Goal: Information Seeking & Learning: Learn about a topic

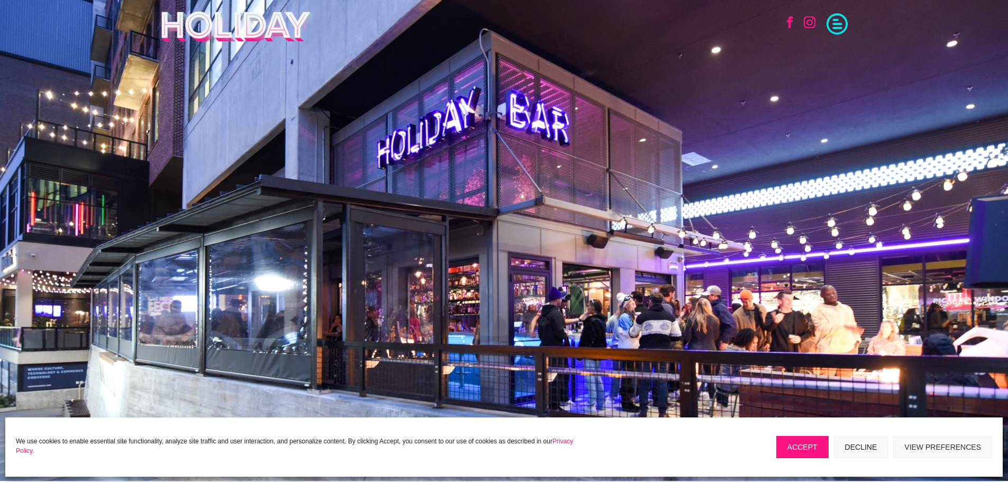
click at [838, 25] on span at bounding box center [837, 22] width 21 height 21
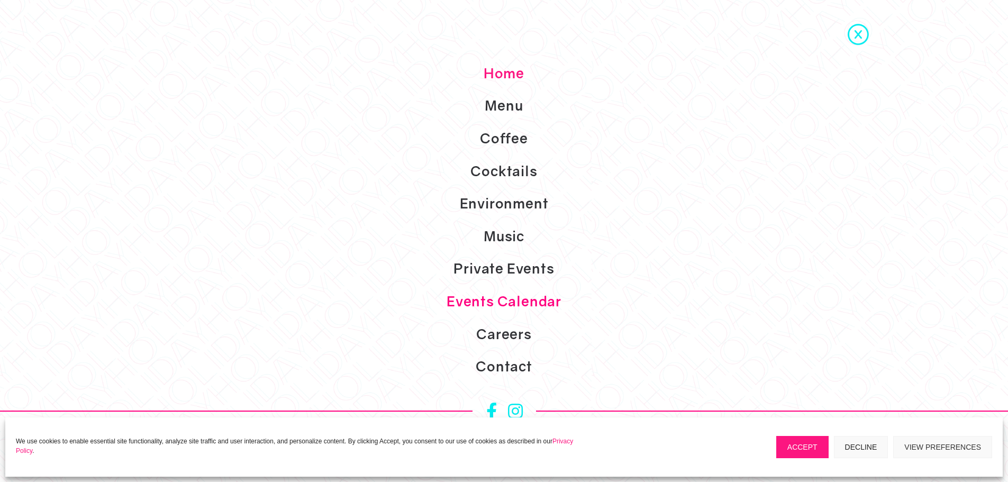
click at [534, 290] on link "Events Calendar" at bounding box center [504, 301] width 1008 height 33
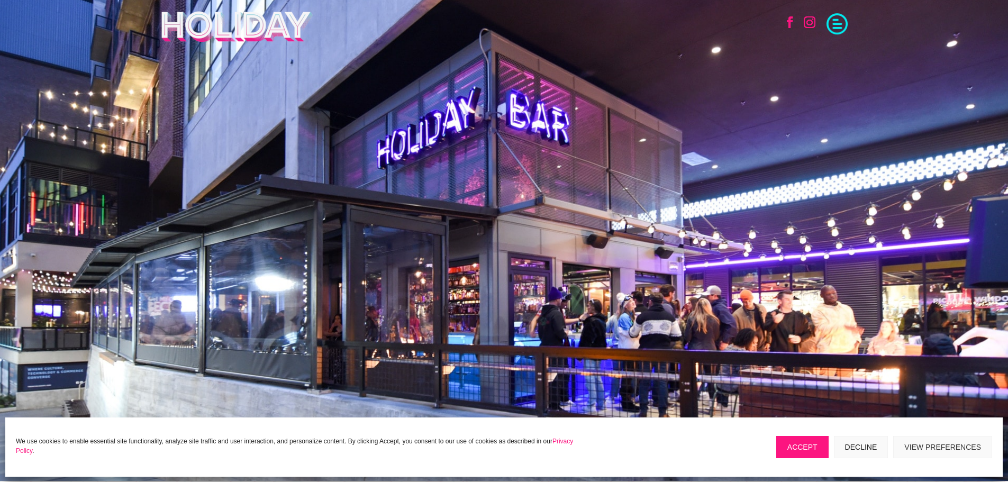
click at [862, 448] on button "Decline" at bounding box center [861, 447] width 55 height 22
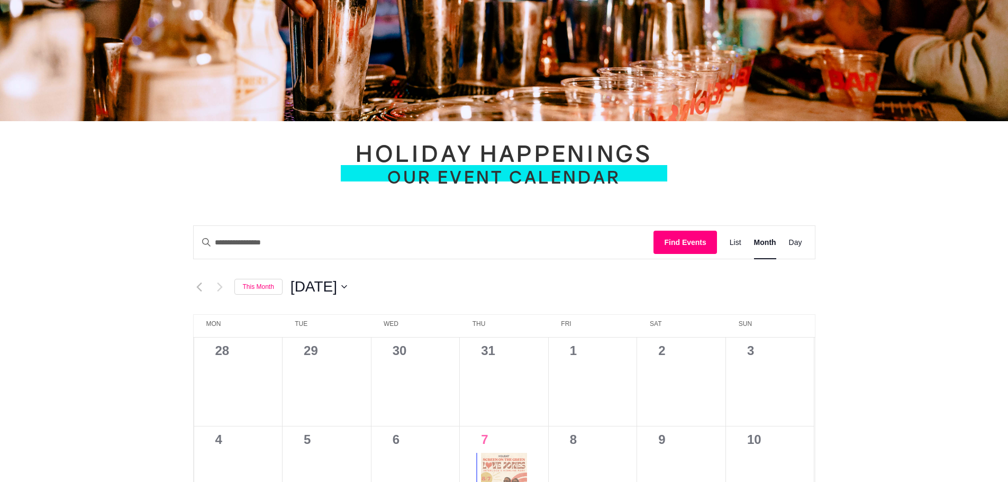
scroll to position [423, 0]
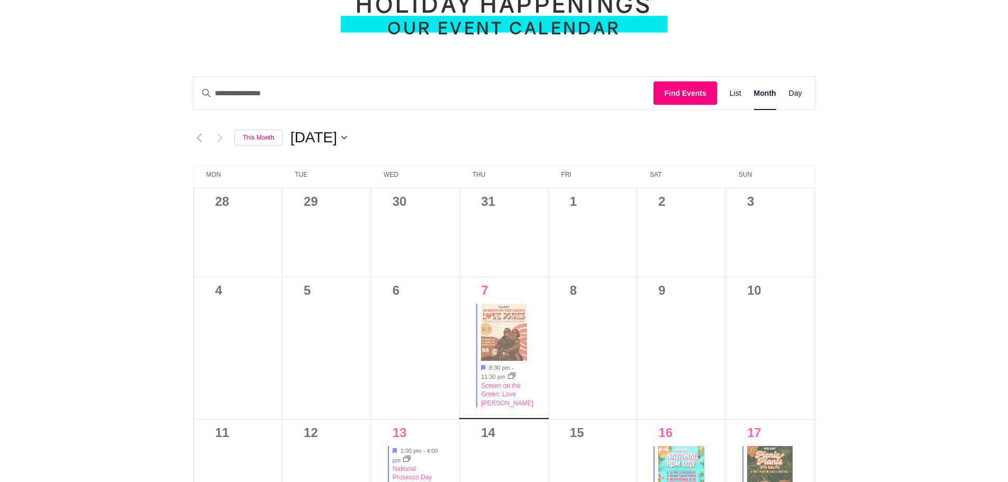
click at [496, 321] on img at bounding box center [504, 332] width 46 height 57
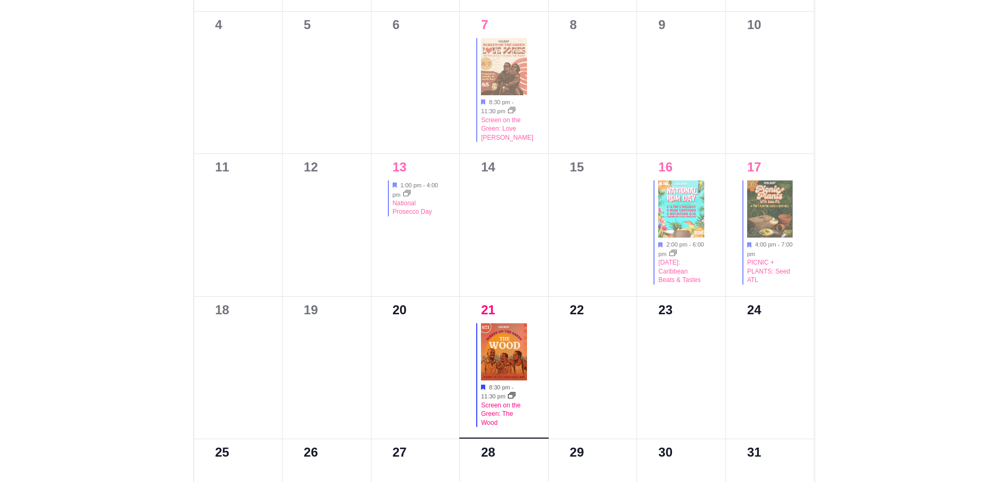
scroll to position [741, 0]
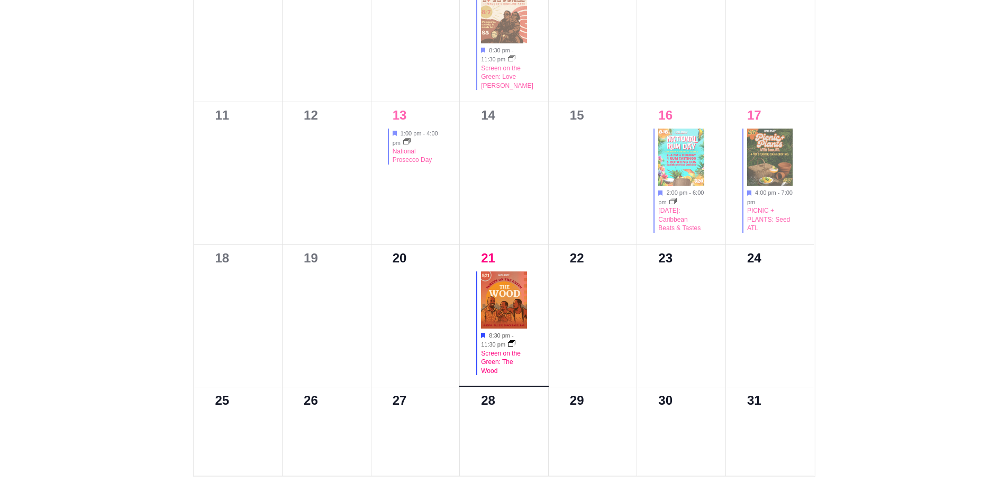
click at [502, 368] on div "Screen on the Green: The Wood" at bounding box center [504, 362] width 46 height 26
click at [498, 327] on img at bounding box center [504, 300] width 46 height 57
click at [504, 346] on time "11:30 pm" at bounding box center [493, 344] width 24 height 6
click at [503, 364] on link "Screen on the Green: The Wood" at bounding box center [501, 362] width 40 height 25
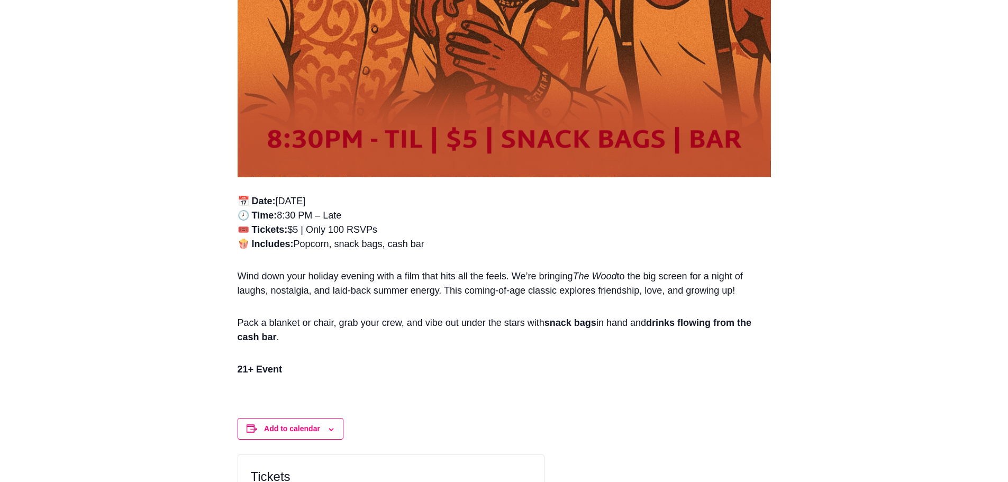
scroll to position [582, 0]
